Goal: Information Seeking & Learning: Learn about a topic

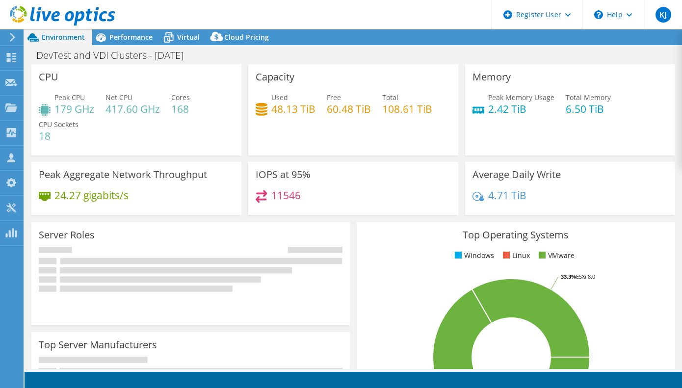
select select "USD"
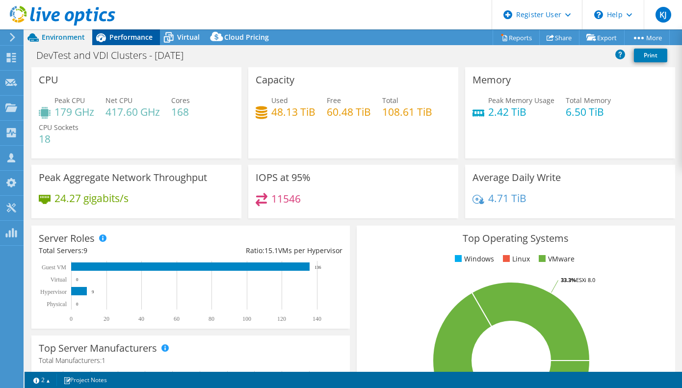
click at [131, 30] on div "Performance" at bounding box center [126, 37] width 68 height 16
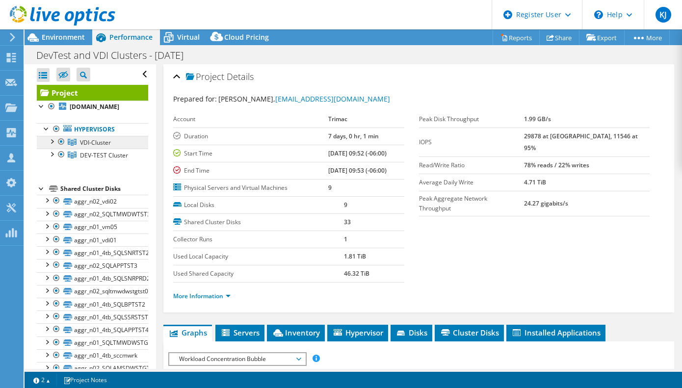
click at [128, 144] on link "VDI-Cluster" at bounding box center [92, 142] width 111 height 13
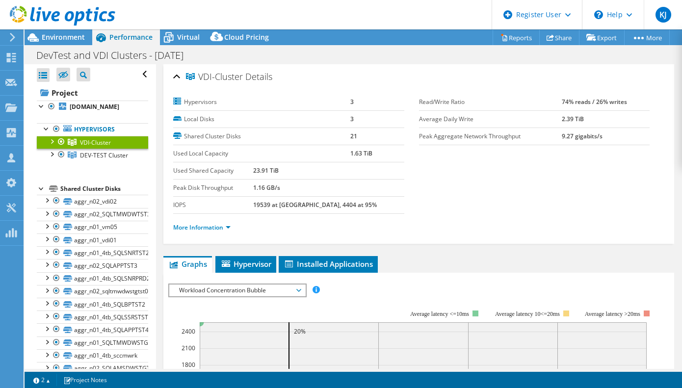
click at [51, 142] on div at bounding box center [52, 141] width 10 height 10
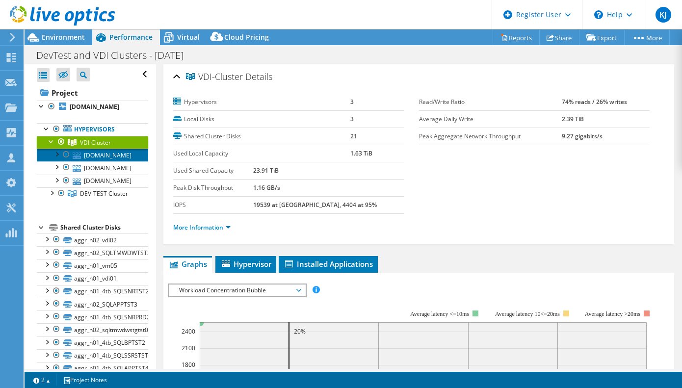
click at [123, 157] on link "[DOMAIN_NAME]" at bounding box center [92, 155] width 111 height 13
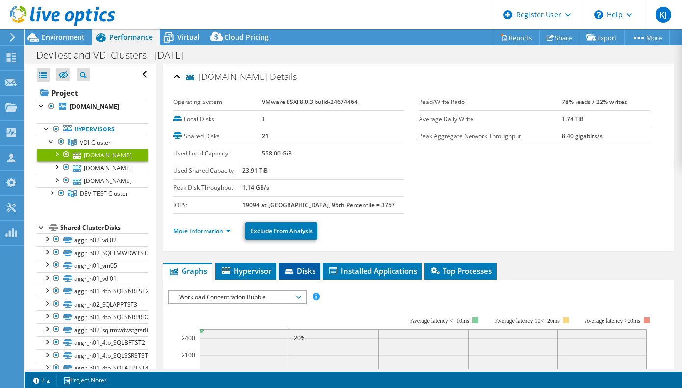
click at [288, 277] on li "Disks" at bounding box center [299, 271] width 42 height 17
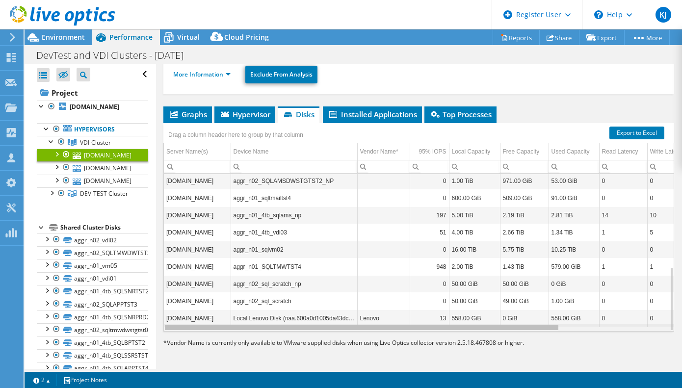
drag, startPoint x: 456, startPoint y: 329, endPoint x: 414, endPoint y: 353, distance: 48.8
click at [414, 352] on body "KJ Dell User [PERSON_NAME] [PERSON_NAME][EMAIL_ADDRESS][DOMAIN_NAME] Dell My Pr…" at bounding box center [341, 194] width 682 height 388
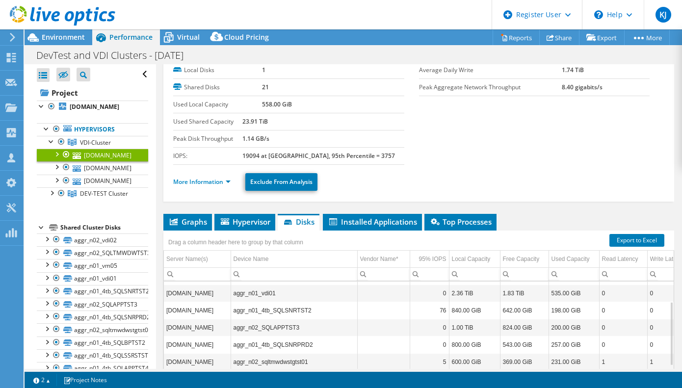
scroll to position [98, 0]
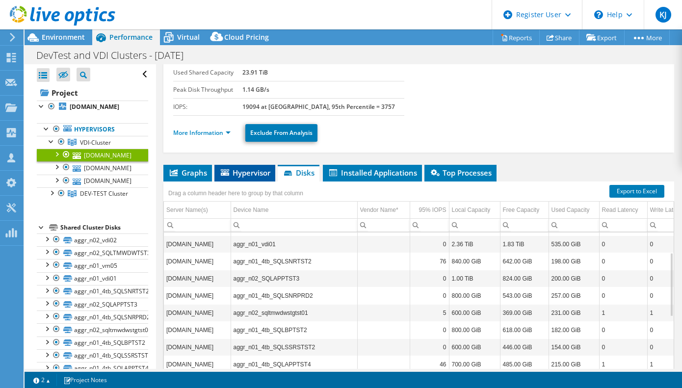
click at [242, 170] on span "Hypervisor" at bounding box center [244, 173] width 51 height 10
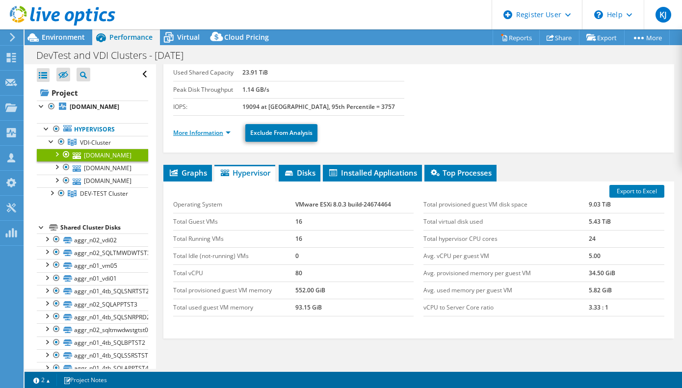
click at [209, 138] on ul "More Information Exclude From Analysis" at bounding box center [418, 132] width 491 height 20
click at [214, 131] on link "More Information" at bounding box center [201, 132] width 57 height 8
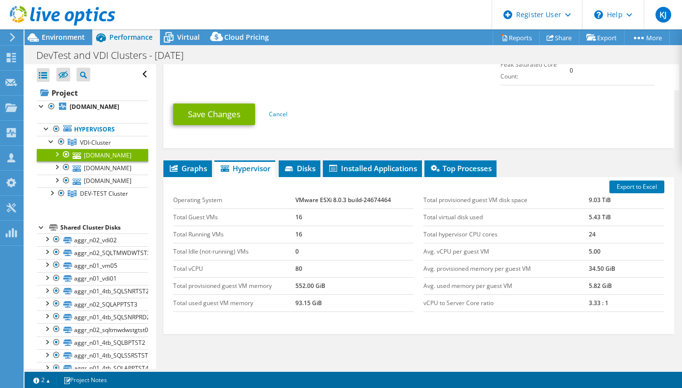
scroll to position [588, 0]
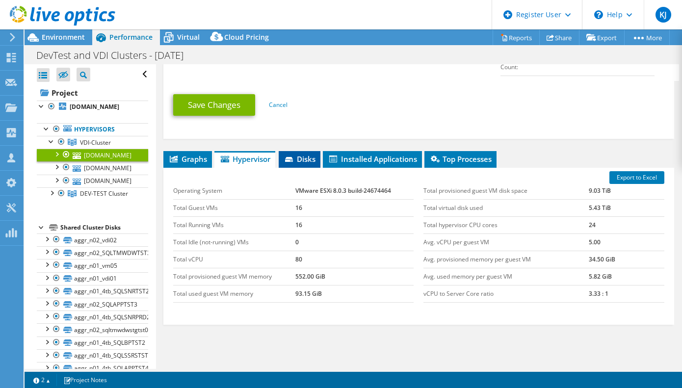
click at [293, 159] on icon at bounding box center [289, 159] width 8 height 5
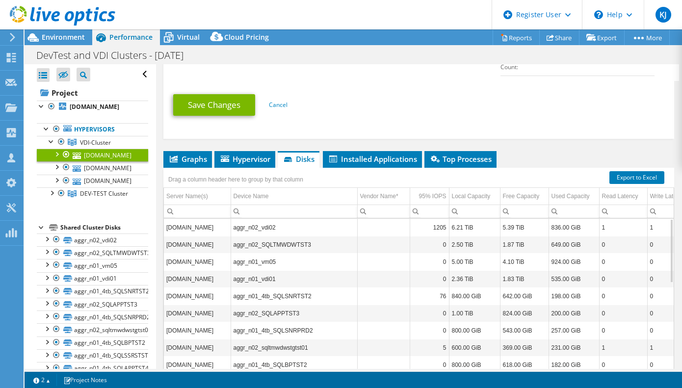
scroll to position [633, 0]
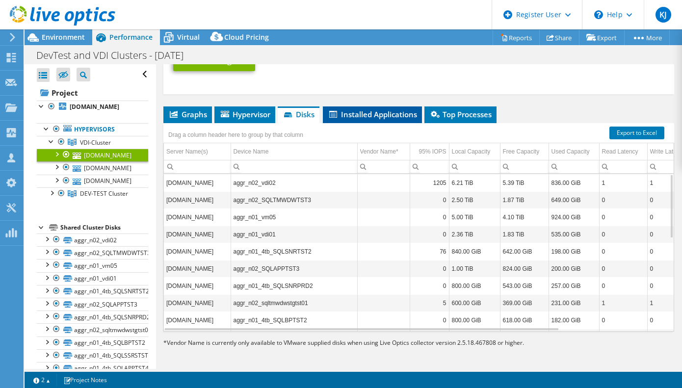
click at [388, 118] on span "Installed Applications" at bounding box center [372, 114] width 89 height 10
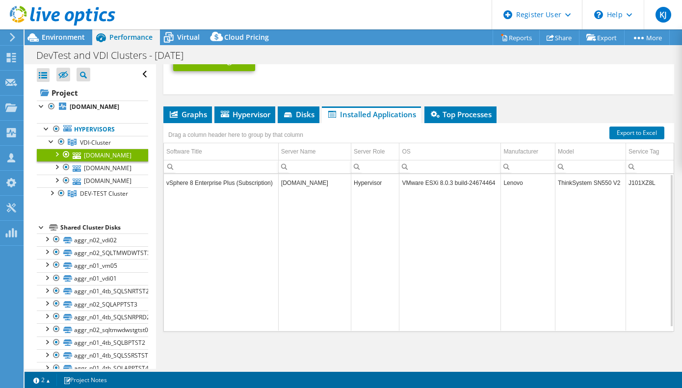
click at [641, 184] on td "J101XZ8L" at bounding box center [650, 182] width 48 height 17
copy td "J101XZ8L"
